Goal: Communication & Community: Answer question/provide support

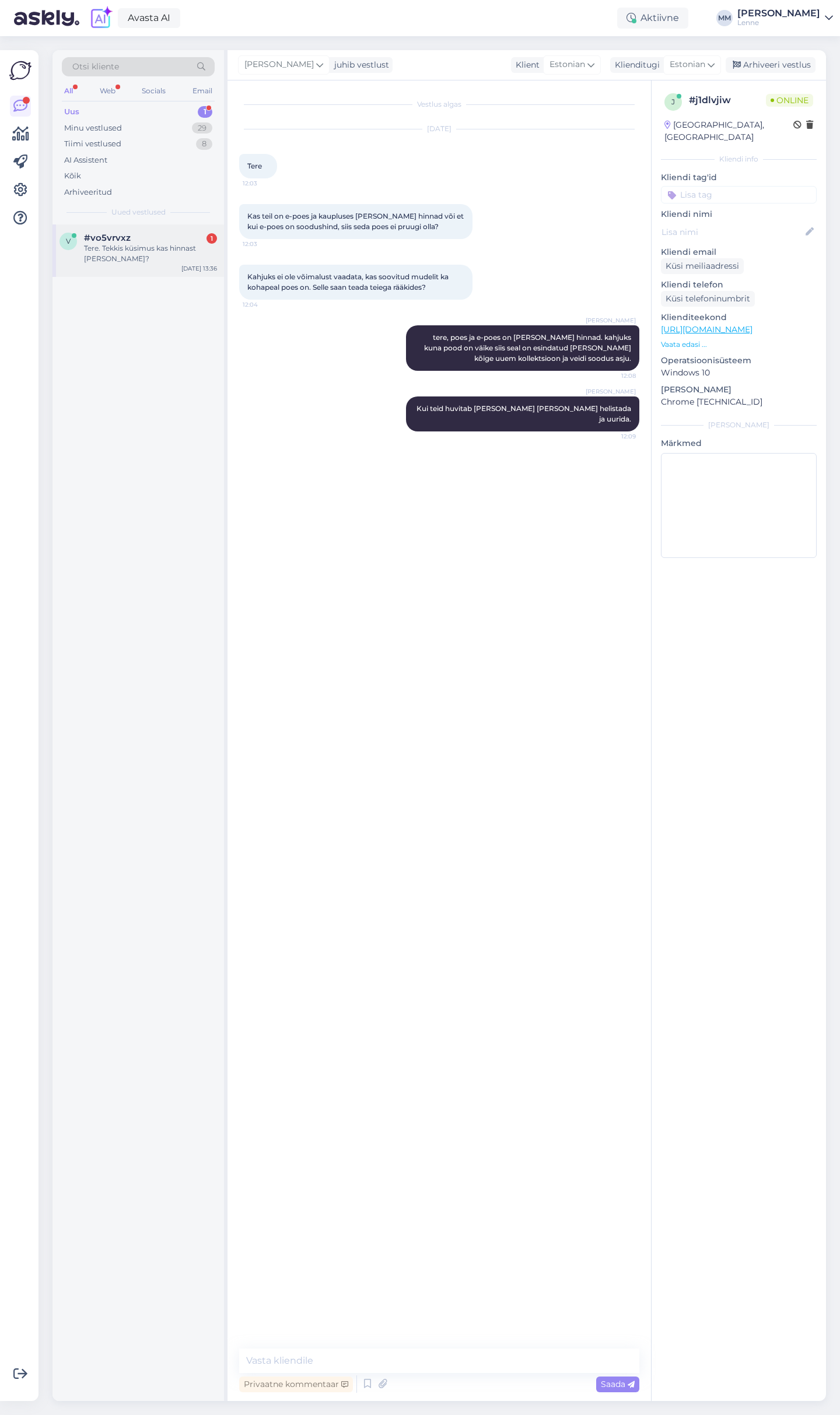
click at [144, 232] on div "#vo5vrvxz 1" at bounding box center [150, 237] width 133 height 11
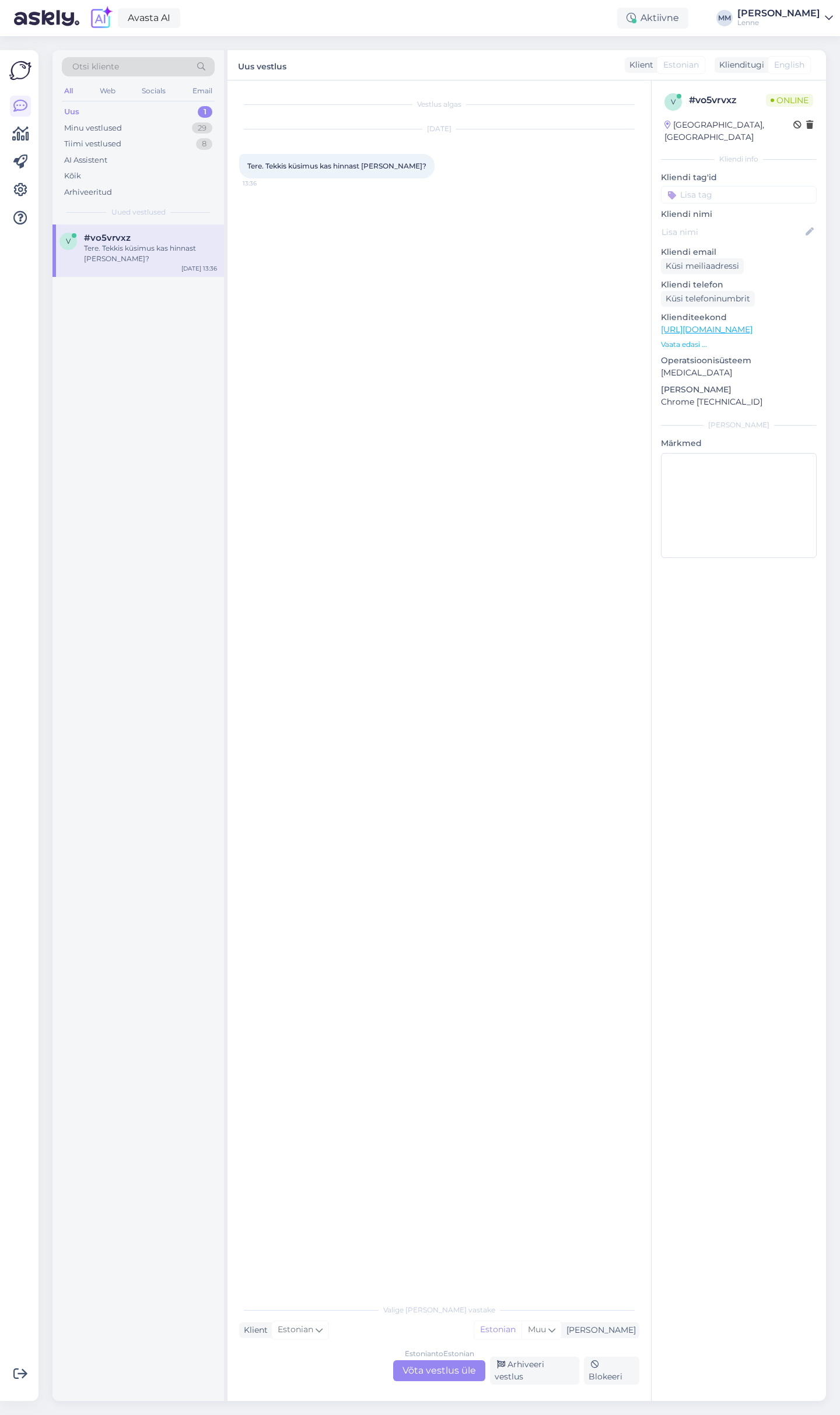
click at [480, 1374] on div "Estonian to Estonian Võta vestlus üle" at bounding box center [439, 1371] width 92 height 21
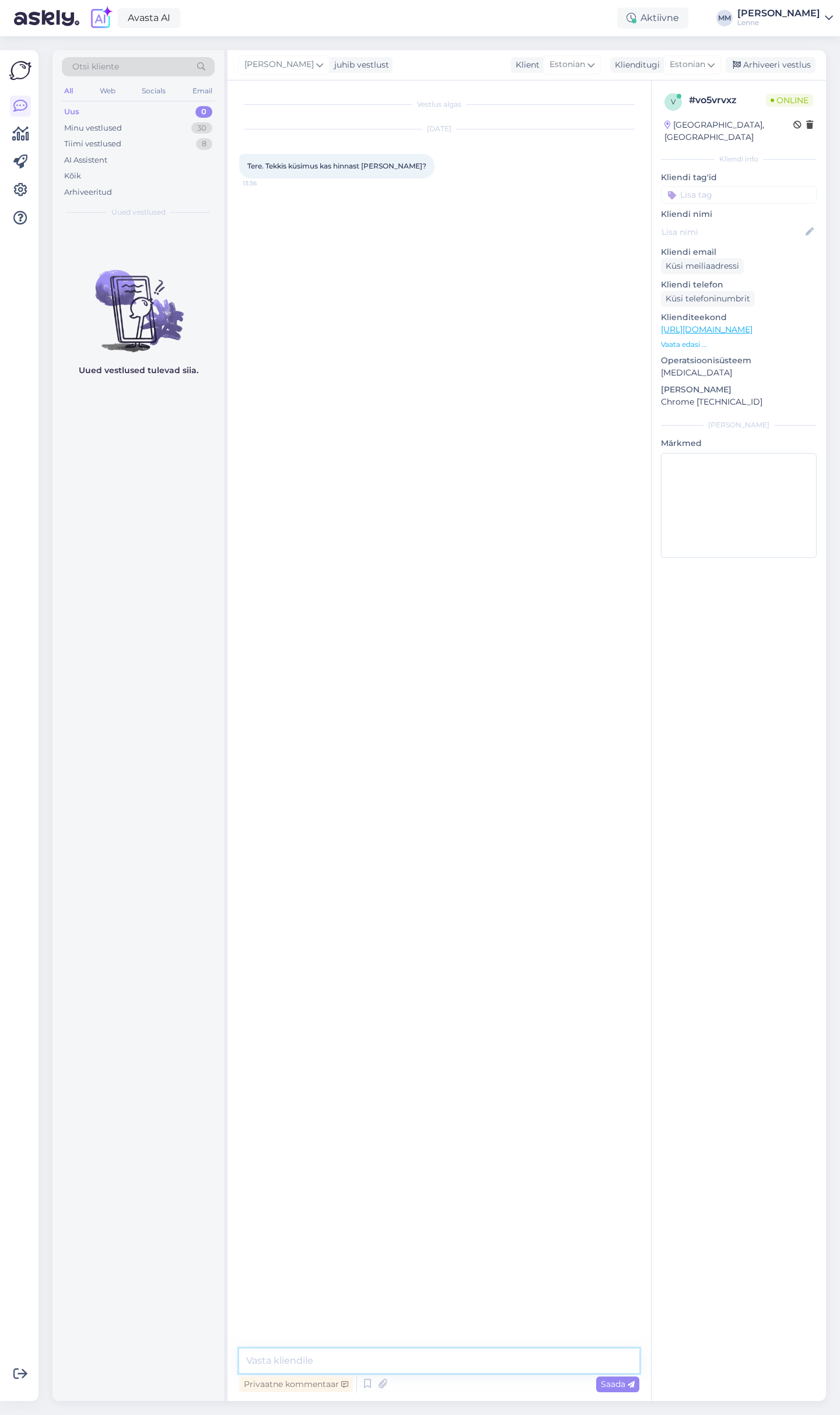
click at [423, 1354] on textarea at bounding box center [439, 1361] width 400 height 25
type textarea "Tere, kahjuks hetkel meil sooduskoodi pakkuda ei ole."
click at [127, 126] on div "Minu vestlused 30" at bounding box center [139, 128] width 153 height 16
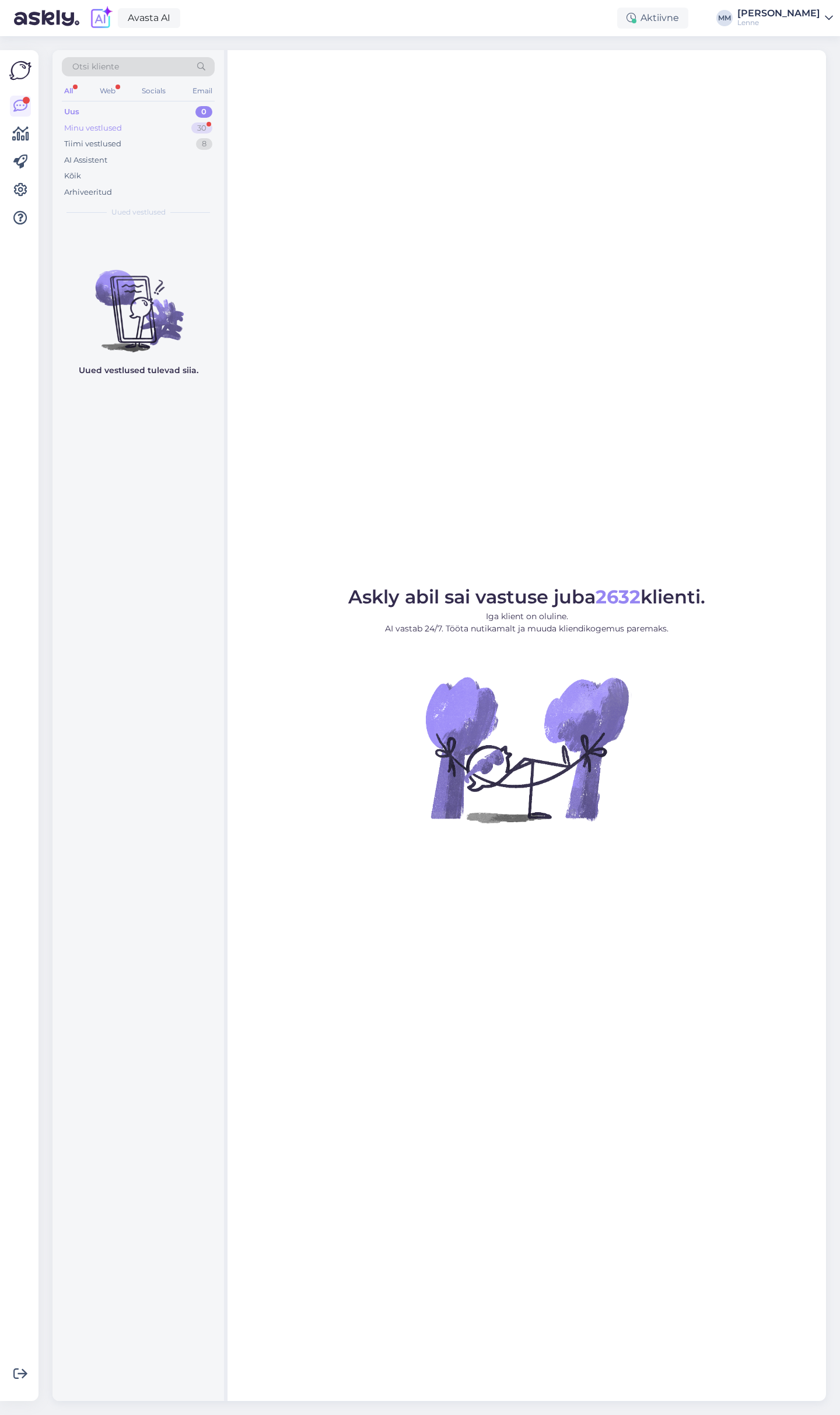
click at [150, 124] on div "Minu vestlused 30" at bounding box center [139, 128] width 153 height 16
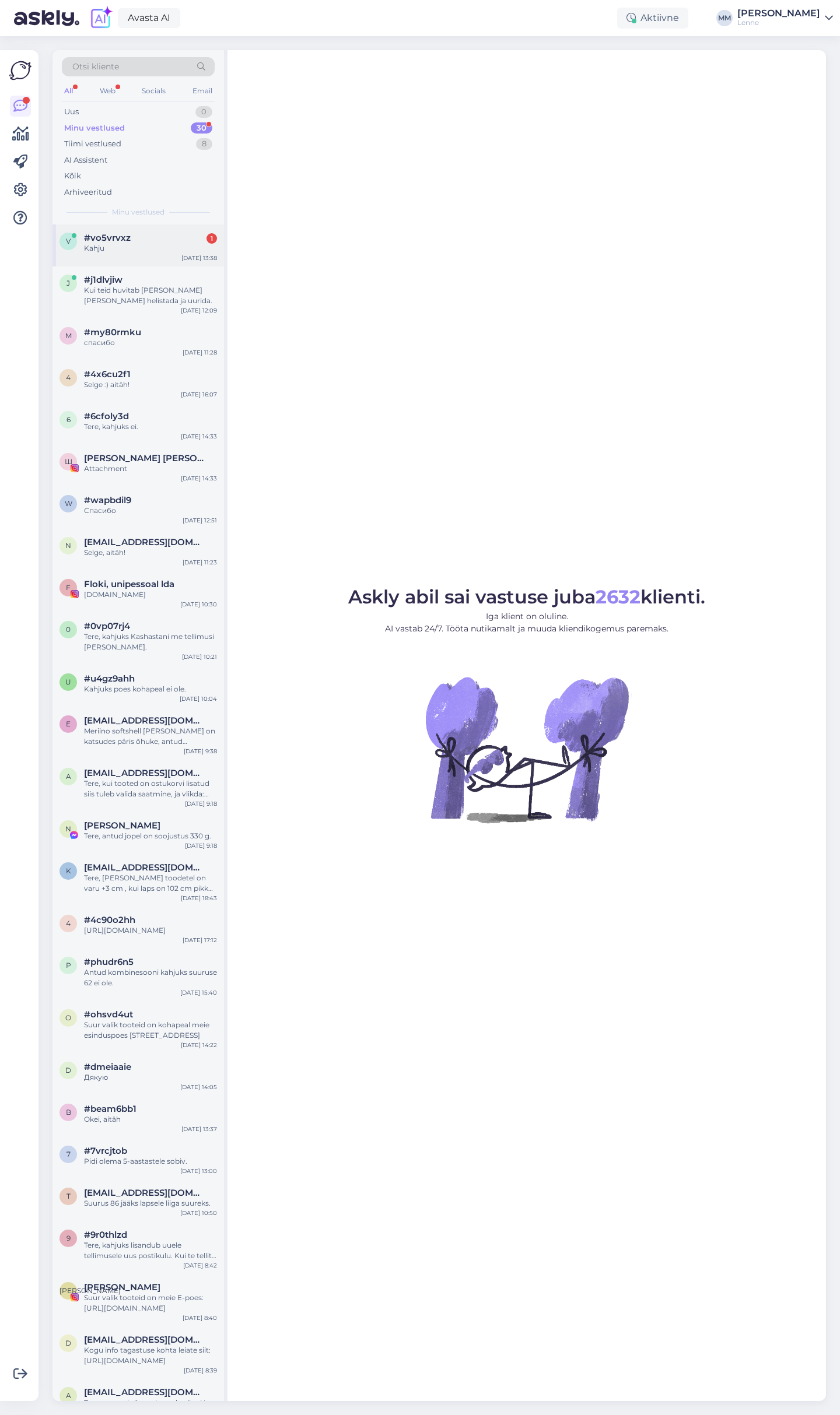
click at [148, 232] on div "#vo5vrvxz 1" at bounding box center [150, 237] width 133 height 11
